Goal: Task Accomplishment & Management: Use online tool/utility

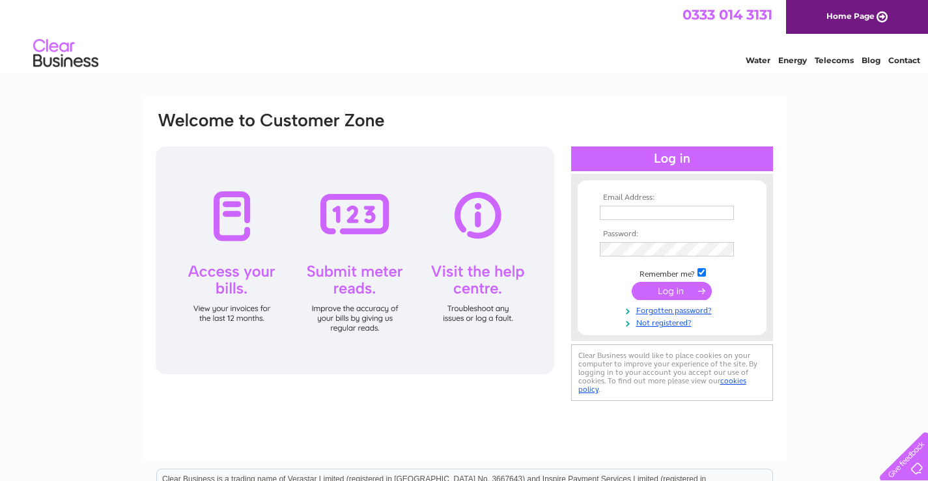
type input "duncanforbes567@gmail.com"
click at [669, 291] on input "submit" at bounding box center [672, 291] width 80 height 18
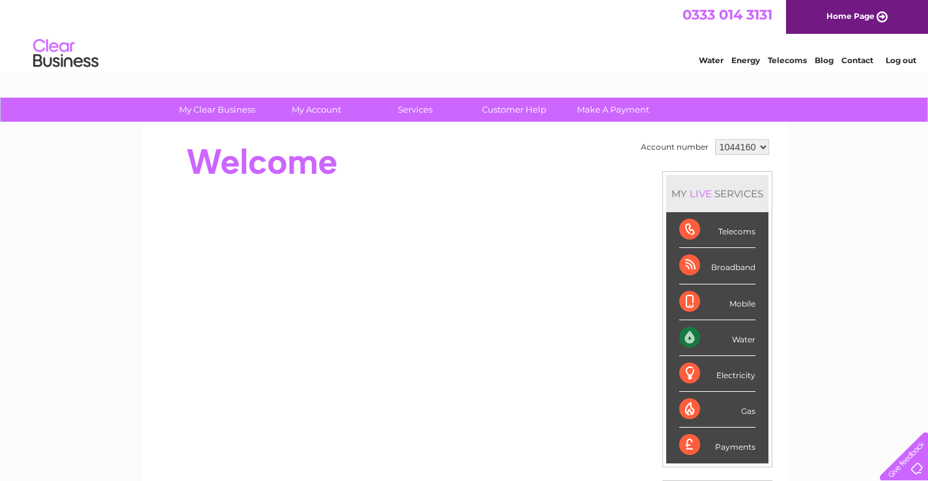
click at [756, 334] on li "Water" at bounding box center [717, 338] width 102 height 36
click at [735, 349] on div "Water" at bounding box center [717, 338] width 76 height 36
click at [683, 331] on div "Water" at bounding box center [717, 338] width 76 height 36
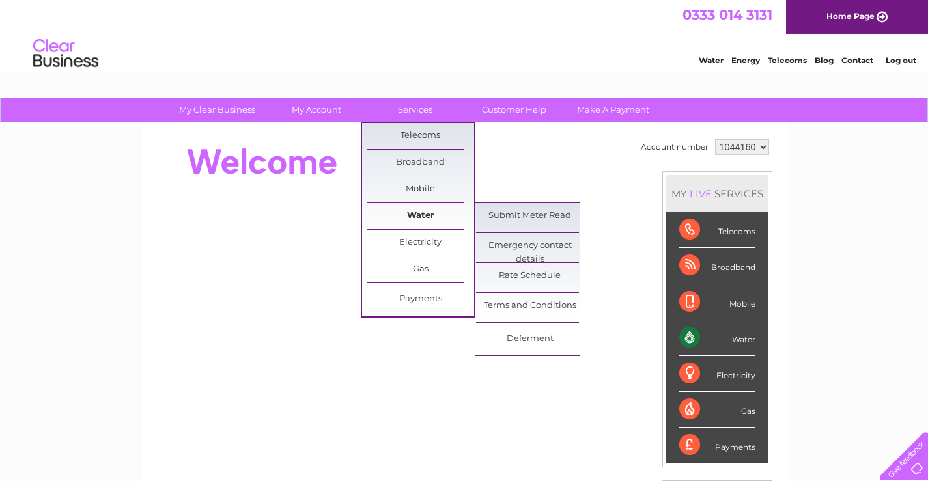
click at [420, 219] on link "Water" at bounding box center [420, 216] width 107 height 26
click at [489, 220] on link "Submit Meter Read" at bounding box center [529, 216] width 107 height 26
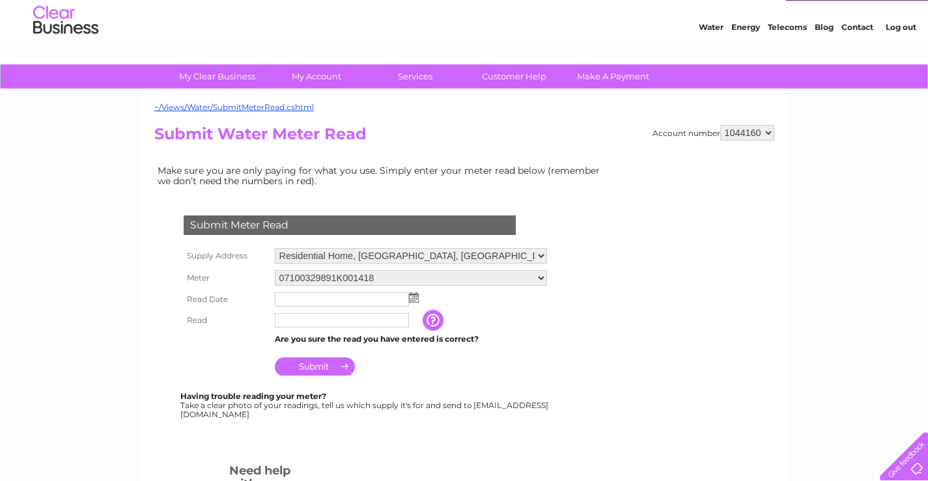
scroll to position [65, 0]
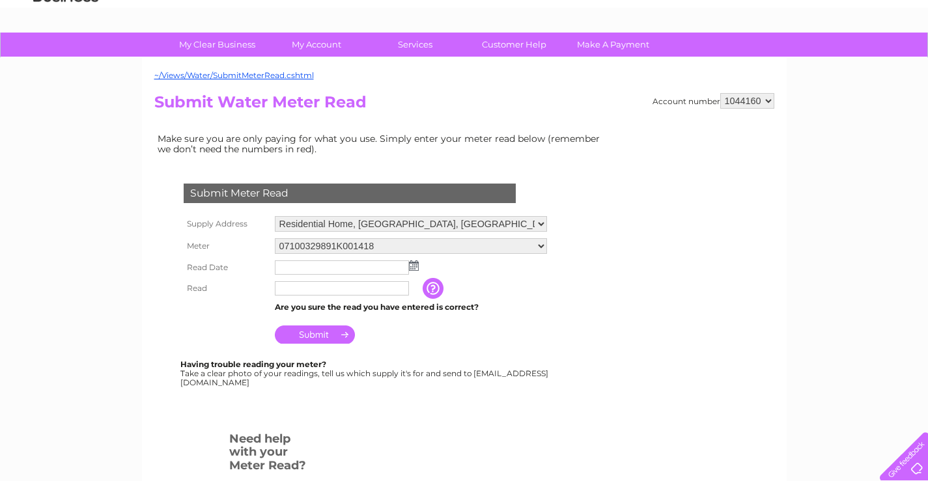
click at [411, 266] on img at bounding box center [414, 266] width 10 height 10
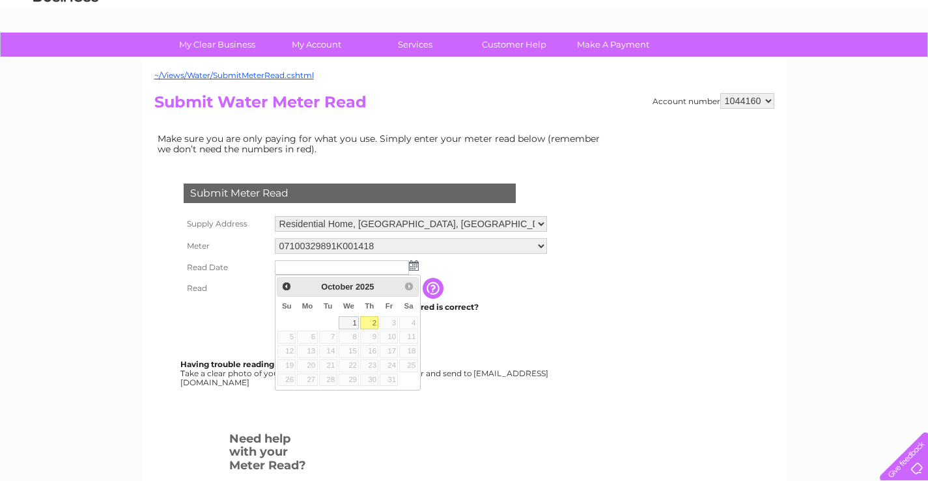
drag, startPoint x: 369, startPoint y: 324, endPoint x: 362, endPoint y: 319, distance: 9.4
click at [369, 324] on link "2" at bounding box center [369, 323] width 18 height 13
type input "[DATE]"
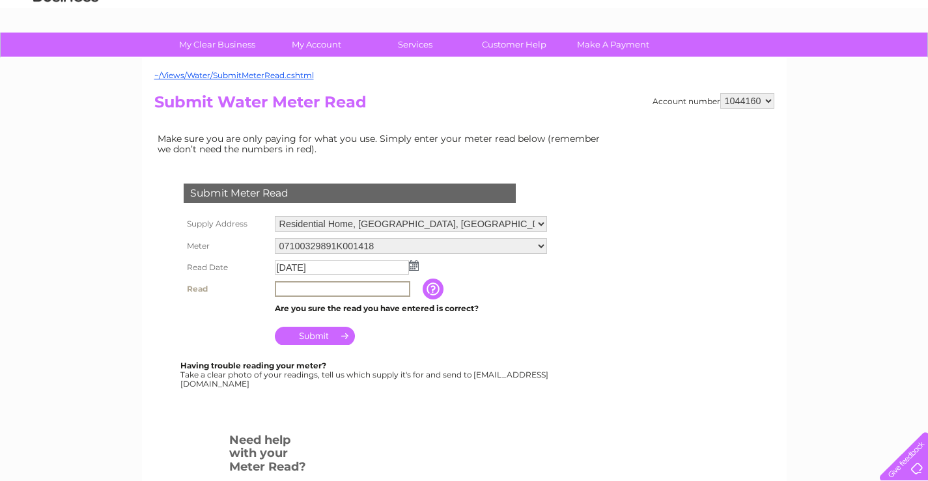
click at [341, 291] on input "text" at bounding box center [342, 289] width 135 height 16
type input "7177"
click at [306, 337] on input "Submit" at bounding box center [315, 336] width 80 height 18
